Goal: Complete application form

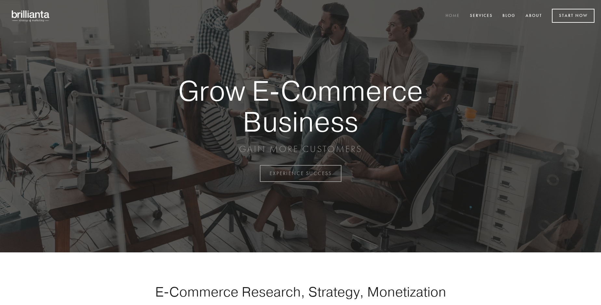
scroll to position [1705, 0]
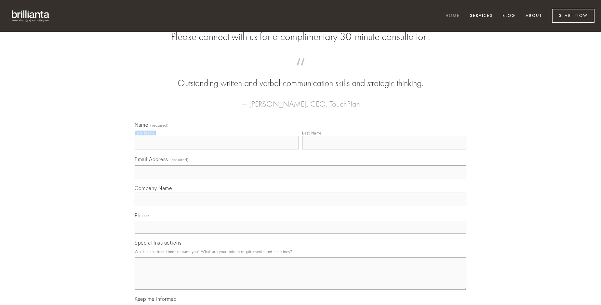
type input "[PERSON_NAME]"
click at [384, 150] on input "Last Name" at bounding box center [384, 143] width 164 height 14
type input "[PERSON_NAME]"
click at [301, 179] on input "Email Address (required)" at bounding box center [301, 173] width 332 height 14
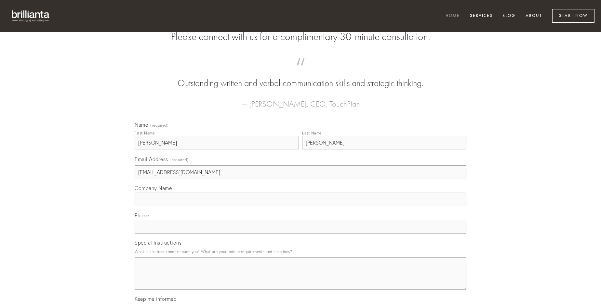
type input "[EMAIL_ADDRESS][DOMAIN_NAME]"
click at [301, 207] on input "Company Name" at bounding box center [301, 200] width 332 height 14
type input "vociferor"
click at [301, 234] on input "text" at bounding box center [301, 227] width 332 height 14
